Goal: Task Accomplishment & Management: Use online tool/utility

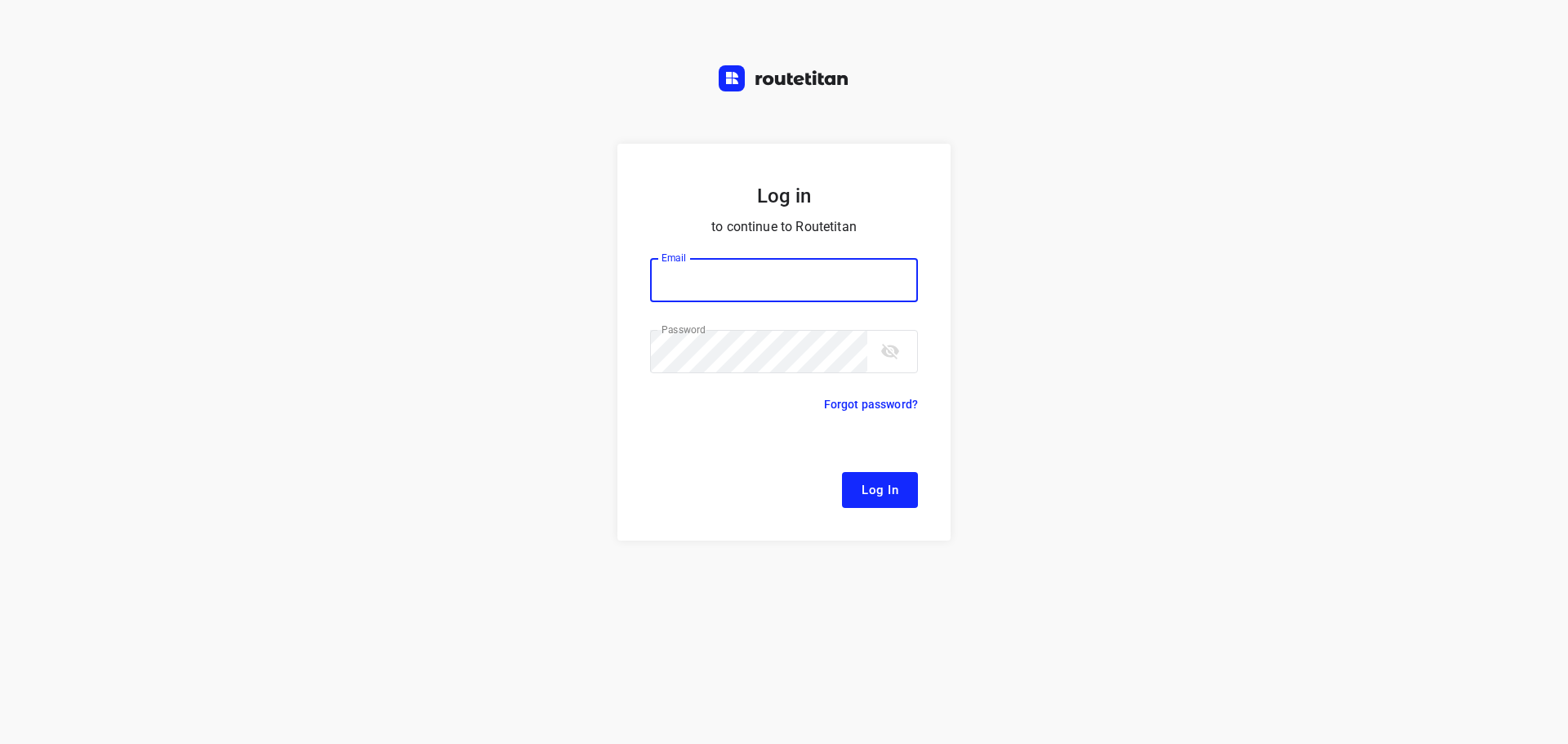
type input "[EMAIL_ADDRESS][DOMAIN_NAME]"
click at [858, 499] on button "Log In" at bounding box center [880, 490] width 76 height 36
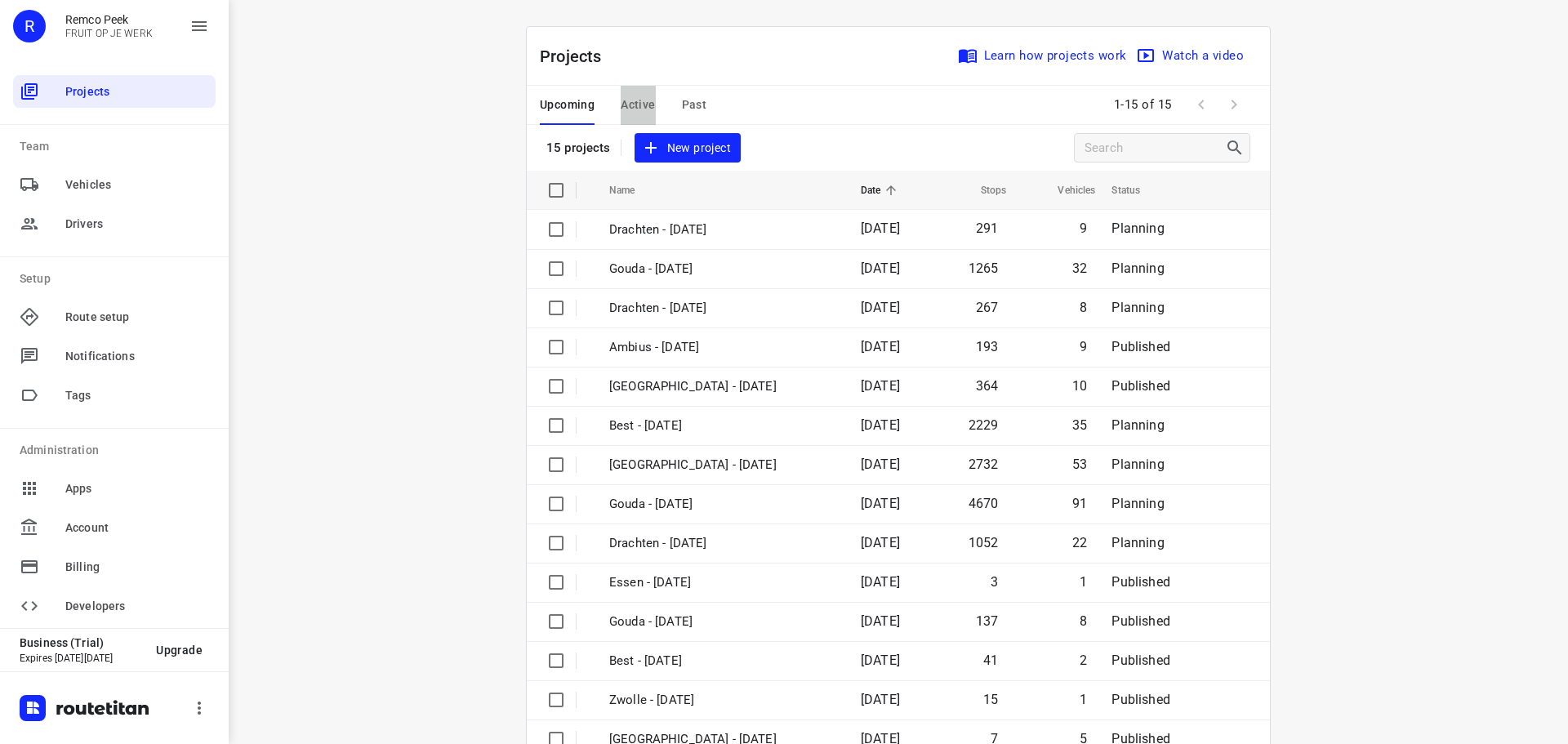
click at [633, 96] on span "Active" at bounding box center [638, 105] width 35 height 21
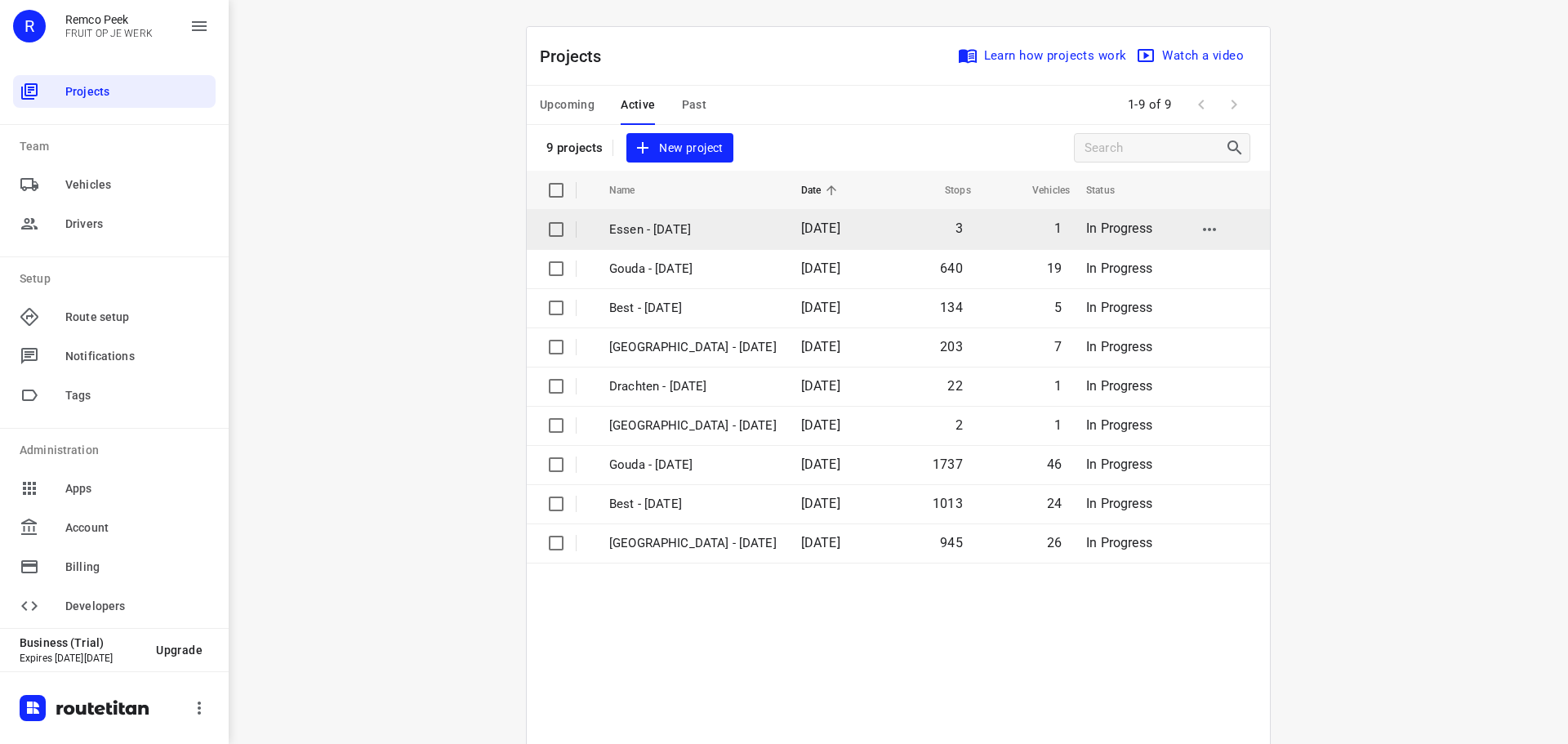
click at [649, 231] on p "Essen - [DATE]" at bounding box center [693, 229] width 167 height 19
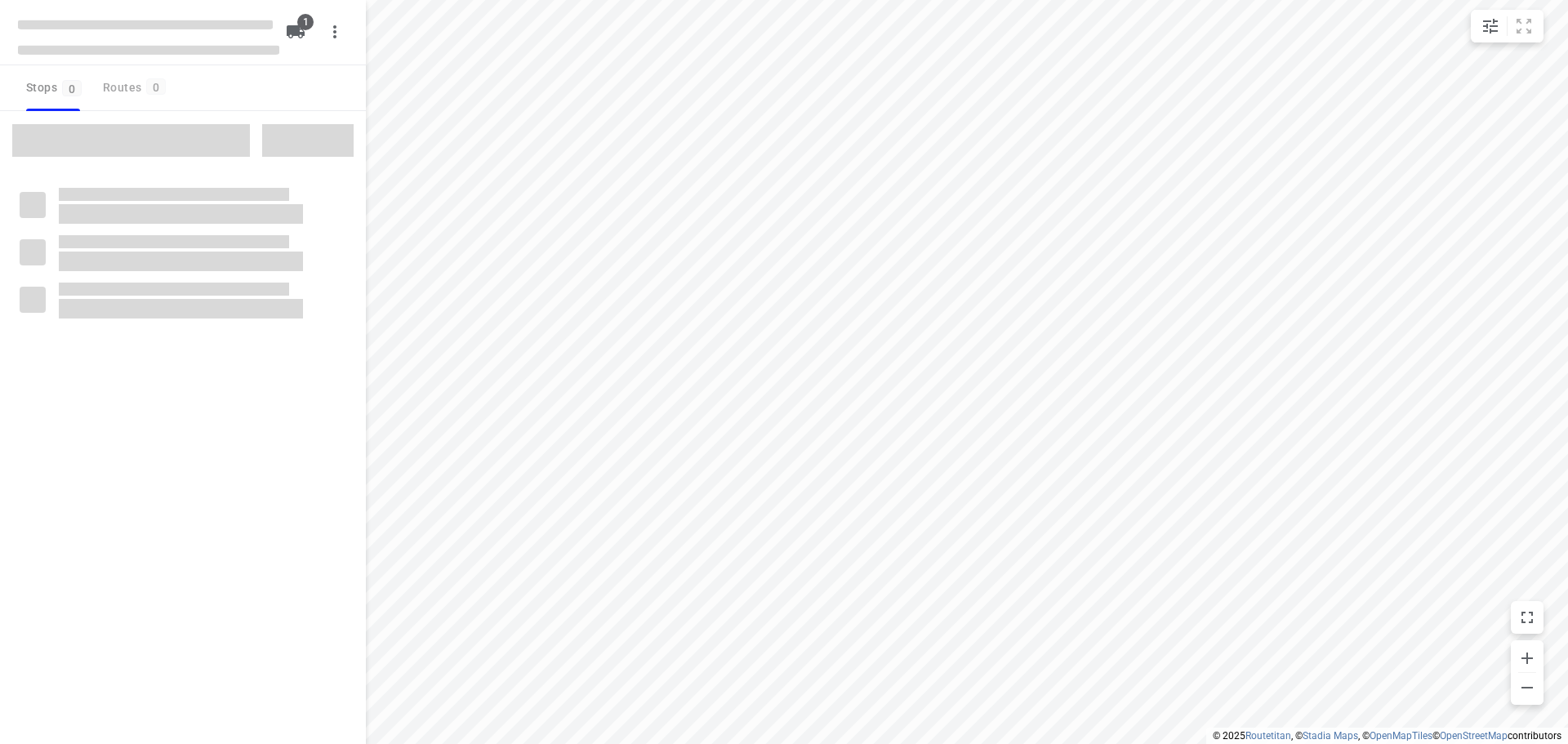
checkbox input "true"
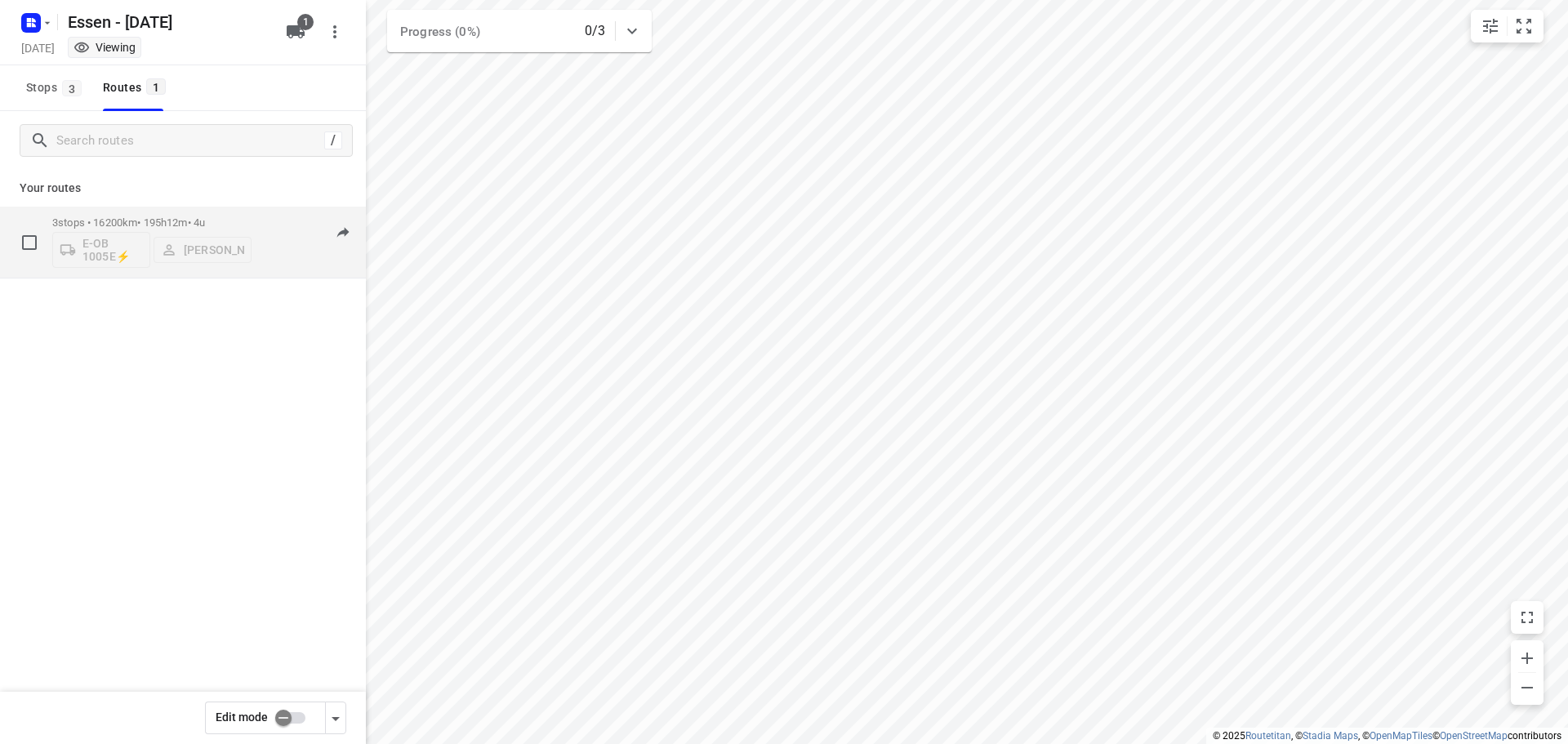
click at [252, 257] on div "3 stops • 16200km • 195h12m • 4u E-OB 1005E⚡ [PERSON_NAME] 05:34-08:46" at bounding box center [209, 242] width 313 height 68
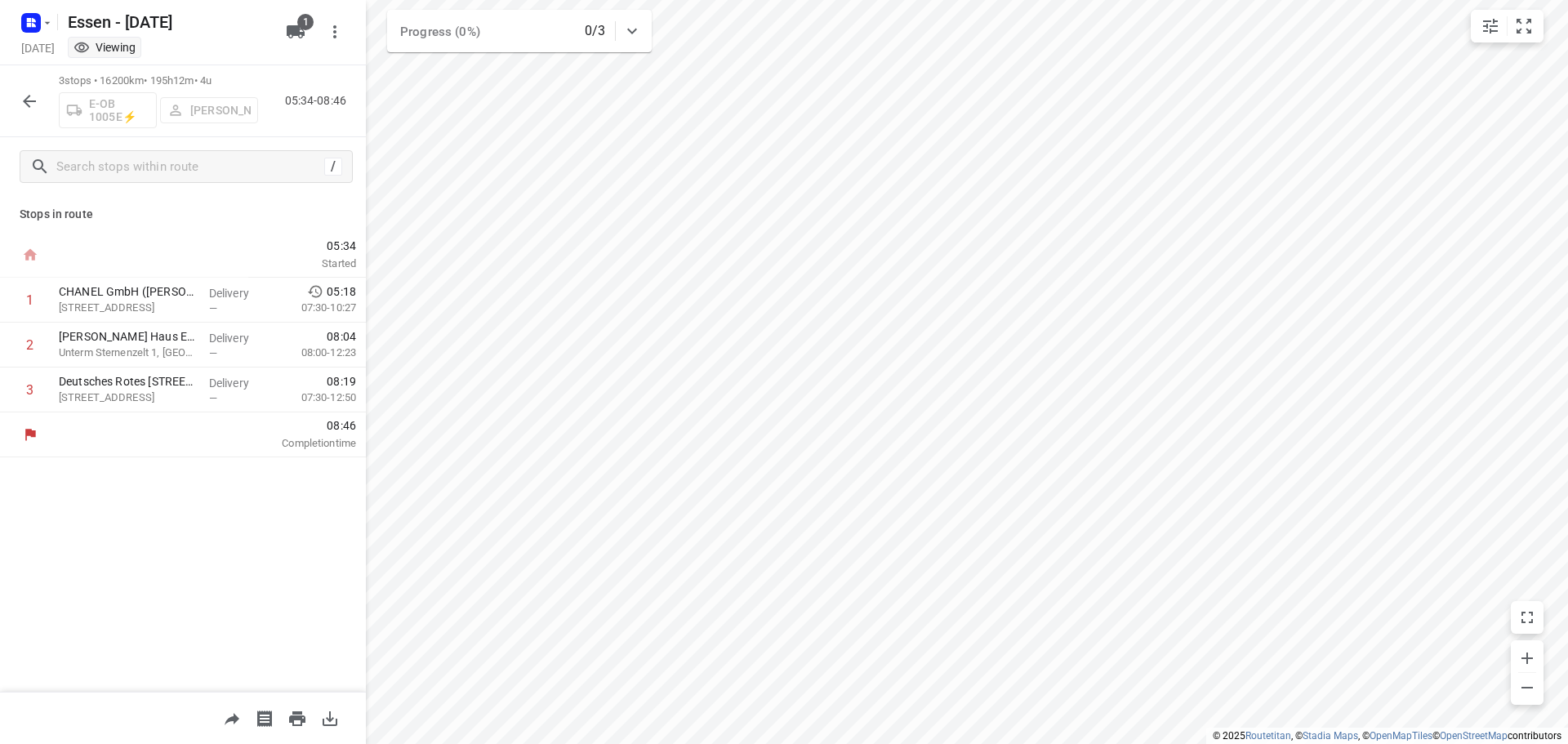
click at [749, 743] on html "i © 2025 Routetitan , © Stadia Maps , © OpenMapTiles © OpenStreetMap contributo…" at bounding box center [784, 372] width 1568 height 744
click at [1391, 0] on html "i © 2025 Routetitan , © Stadia Maps , © OpenMapTiles © OpenStreetMap contributo…" at bounding box center [784, 372] width 1568 height 744
